Goal: Transaction & Acquisition: Purchase product/service

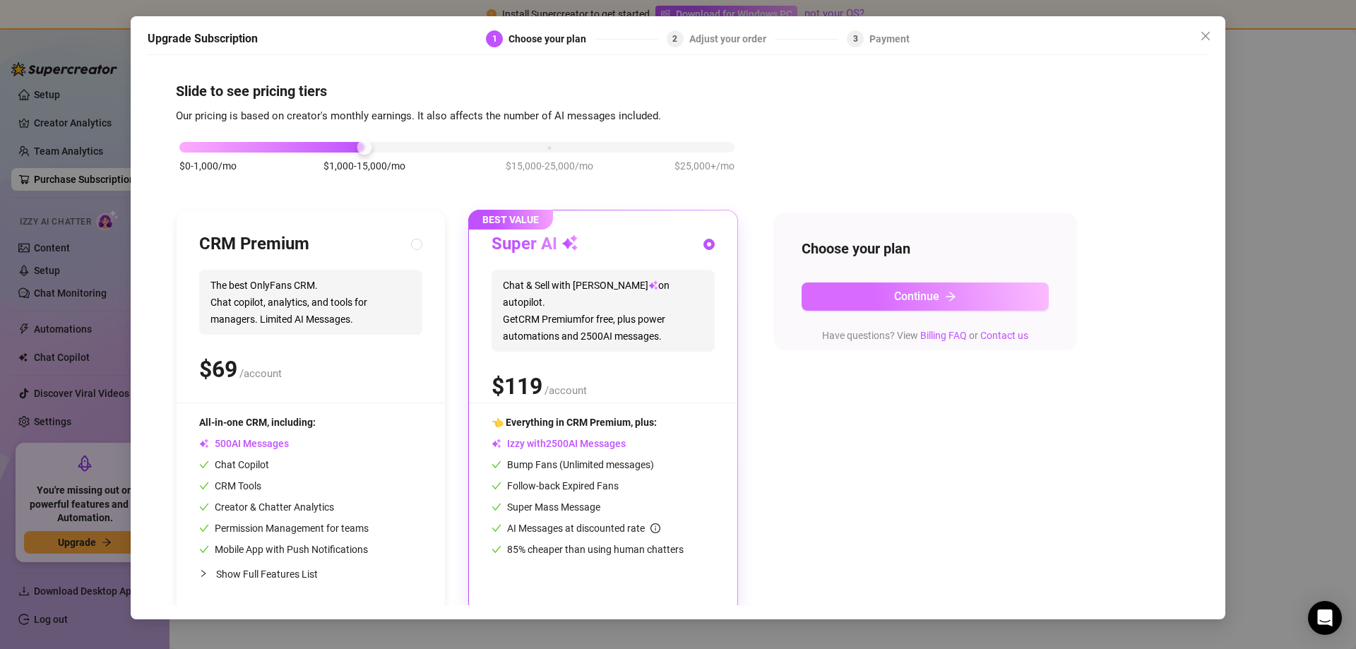
click at [868, 295] on button "Continue" at bounding box center [925, 296] width 247 height 28
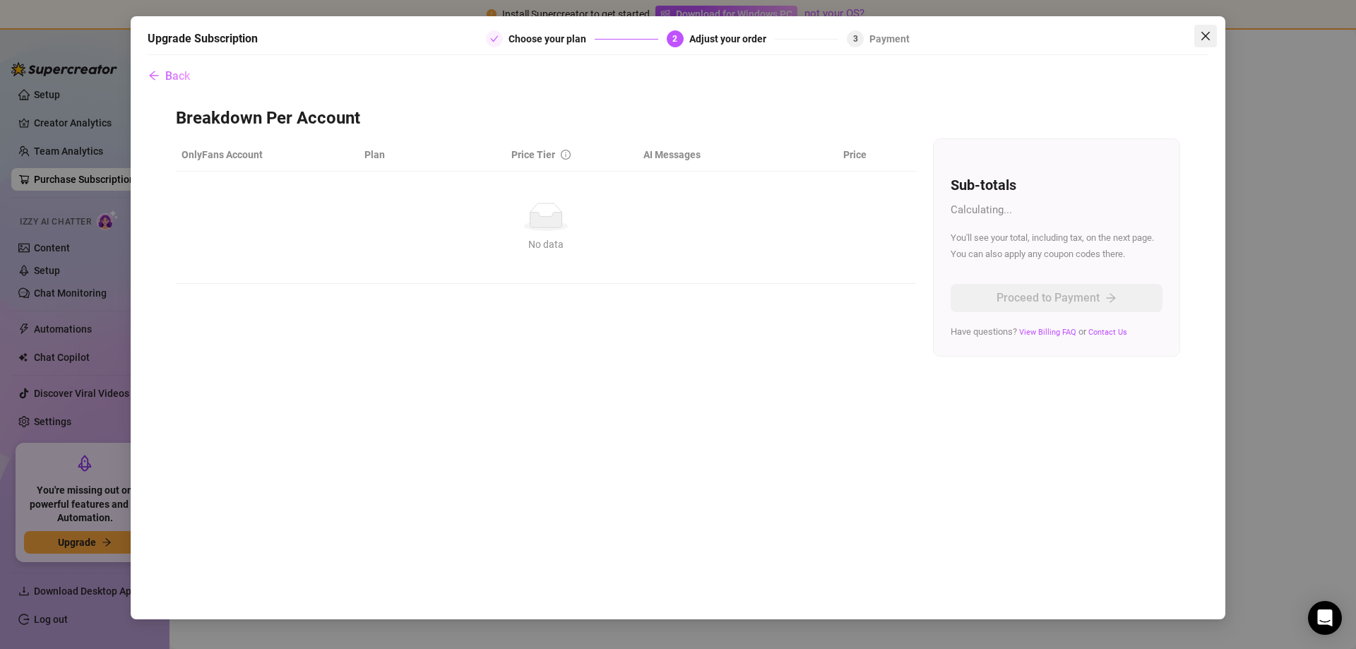
click at [1203, 33] on icon "close" at bounding box center [1205, 36] width 8 height 8
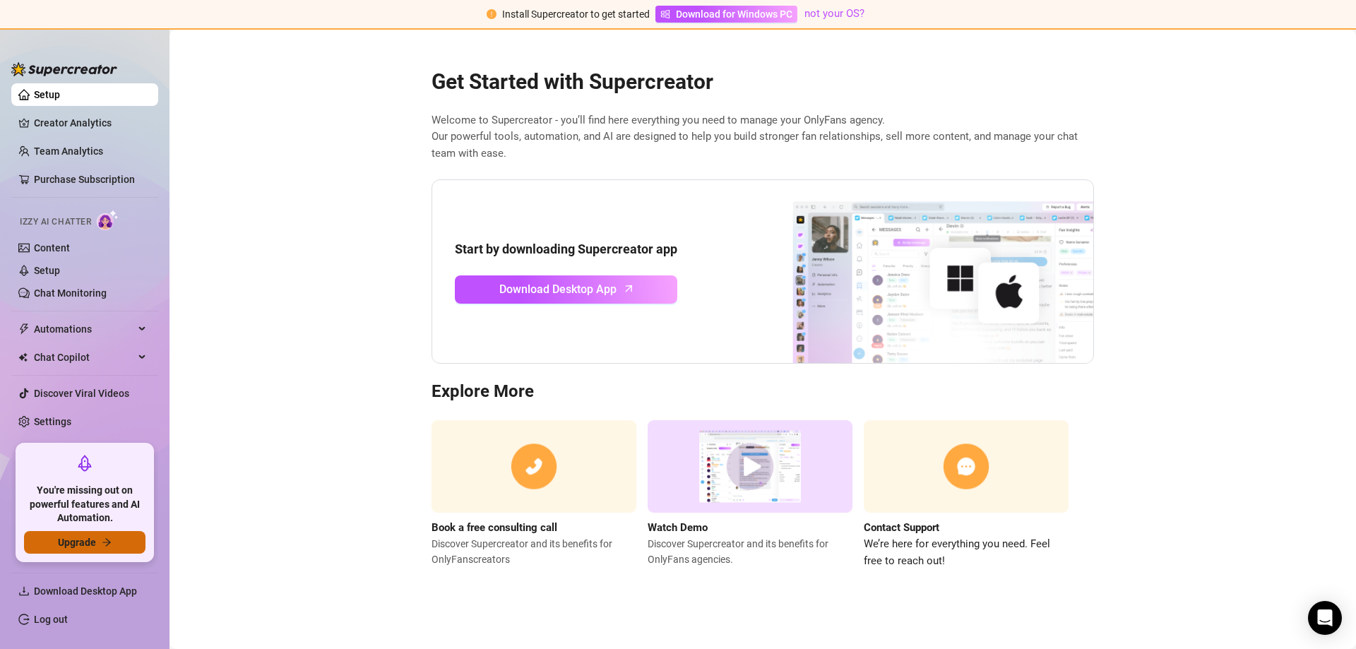
click at [85, 548] on span "Upgrade" at bounding box center [77, 542] width 38 height 11
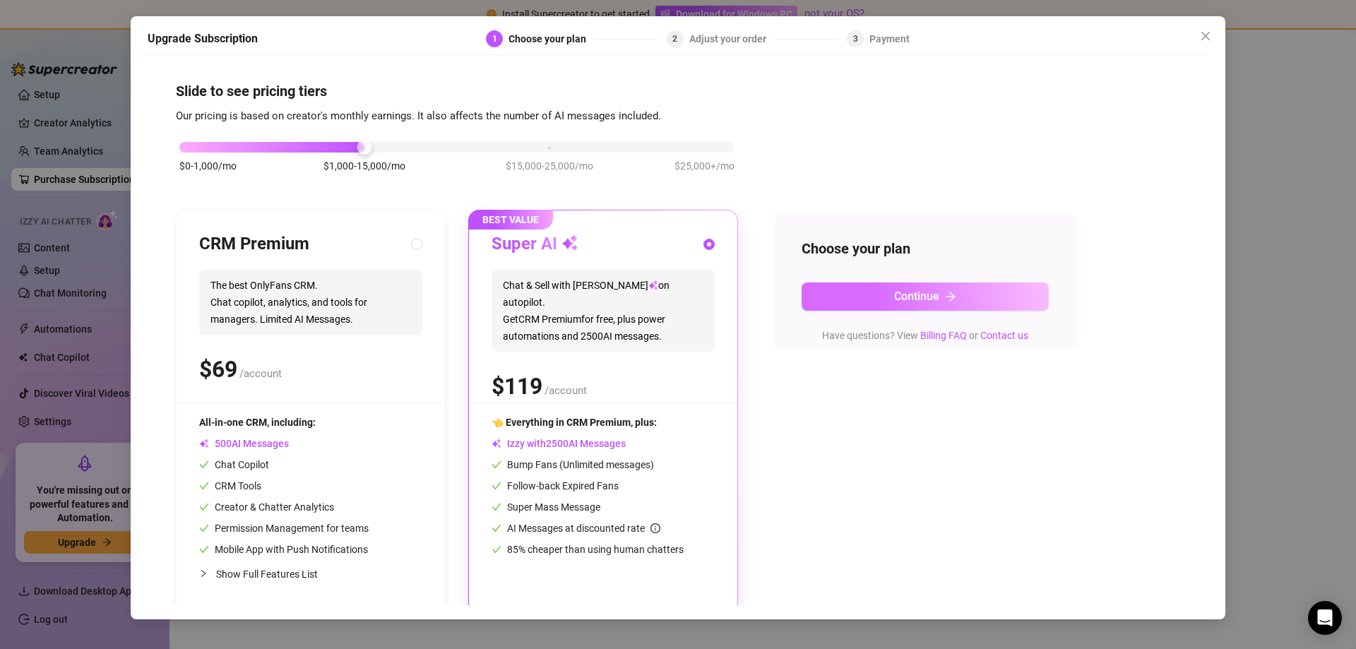
click at [912, 297] on span "Continue" at bounding box center [916, 296] width 45 height 13
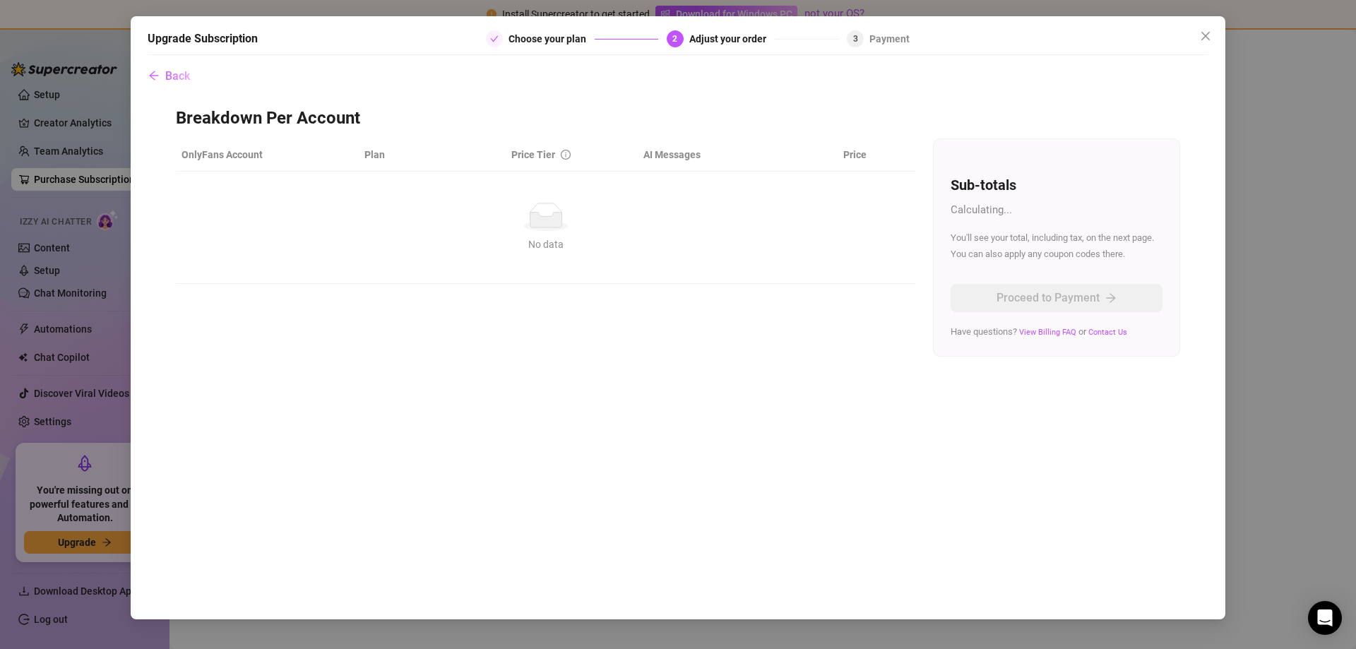
click at [1234, 189] on div "Upgrade Subscription Choose your plan 2 Adjust your order 3 Payment Back Breakd…" at bounding box center [678, 324] width 1356 height 649
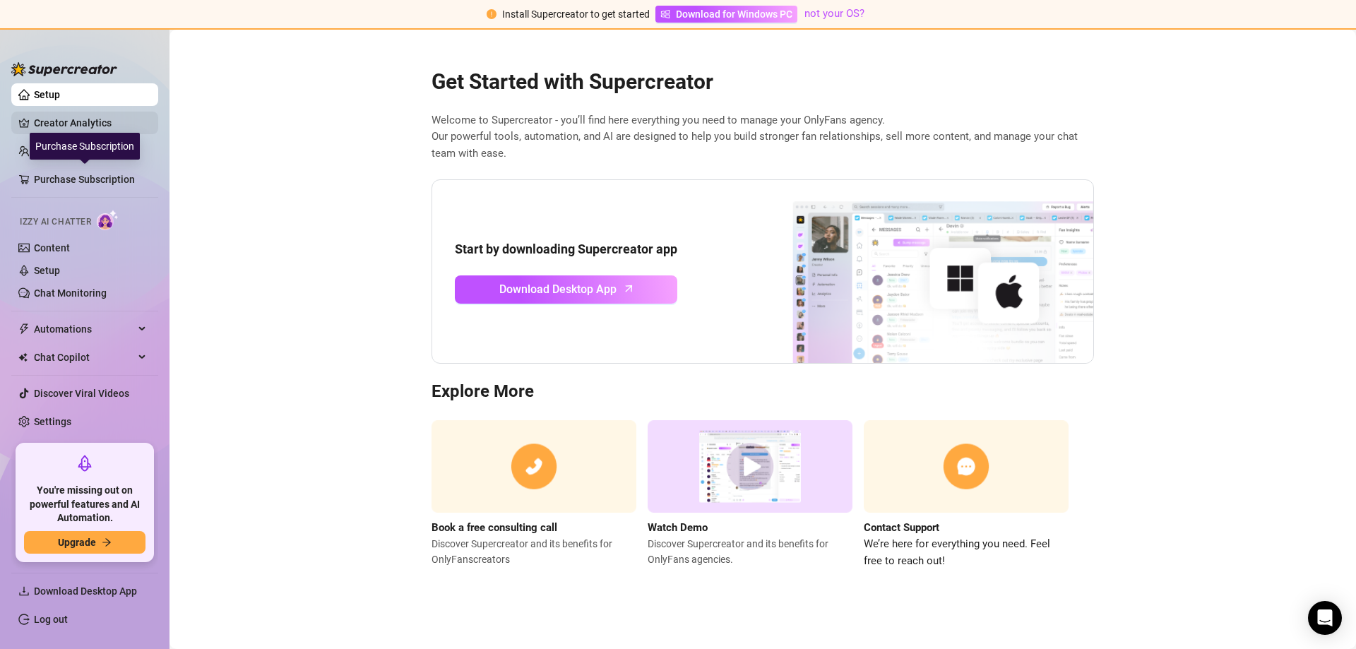
click at [78, 131] on link "Creator Analytics" at bounding box center [90, 123] width 113 height 23
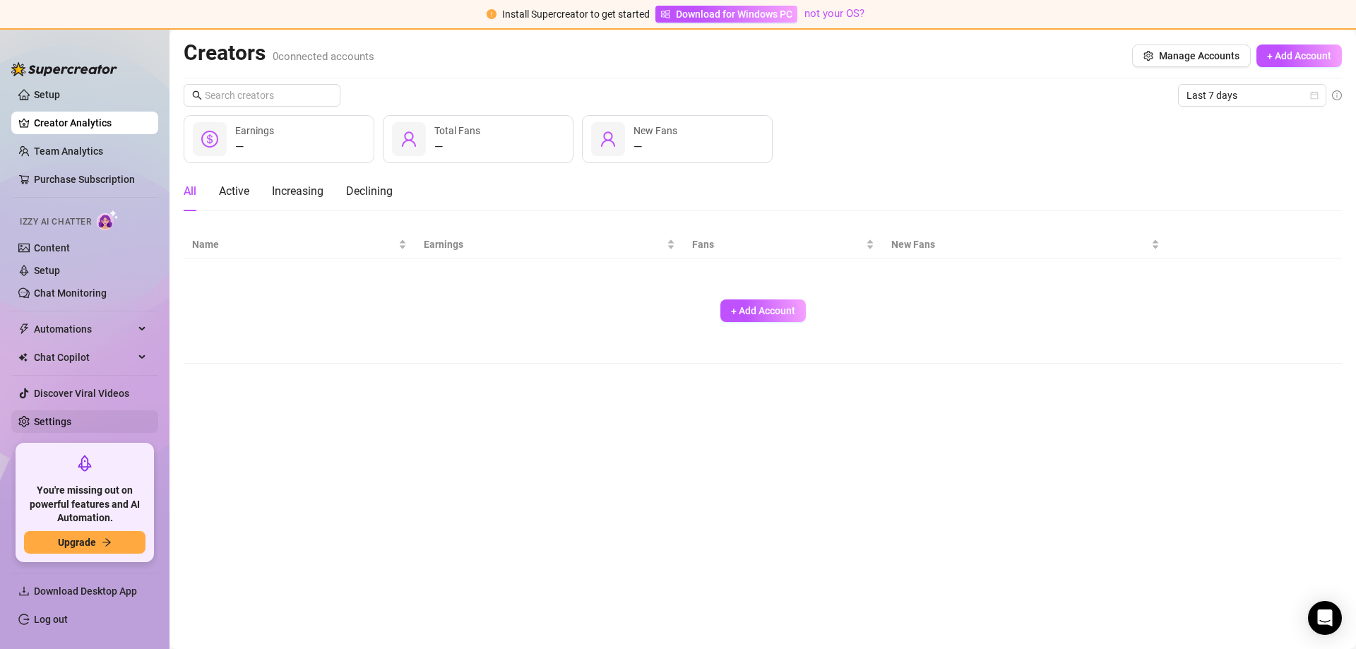
click at [67, 416] on link "Settings" at bounding box center [52, 421] width 37 height 11
